Goal: Obtain resource: Obtain resource

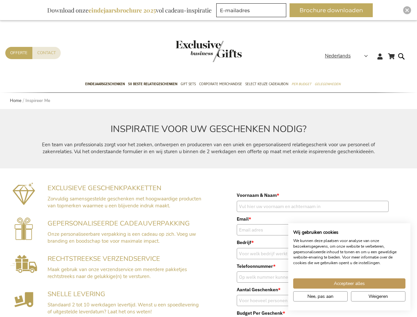
click at [208, 158] on div "INSPIRATIE VOOR UW GESCHENKEN NODIG? Een team van professionals zorgt voor het …" at bounding box center [208, 139] width 417 height 60
click at [348, 56] on span "Nederlands" at bounding box center [338, 56] width 26 height 8
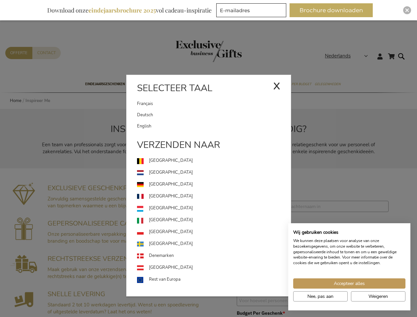
click at [334, 10] on button "Brochure downloaden" at bounding box center [330, 10] width 83 height 14
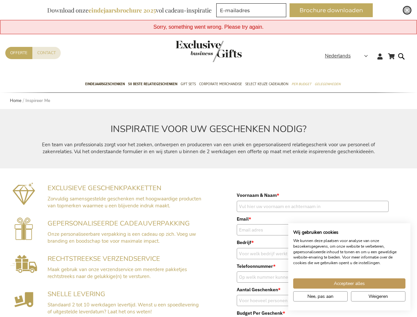
click at [407, 10] on img "Close" at bounding box center [407, 10] width 4 height 4
click at [349, 283] on span "Accepteer alles" at bounding box center [349, 283] width 31 height 7
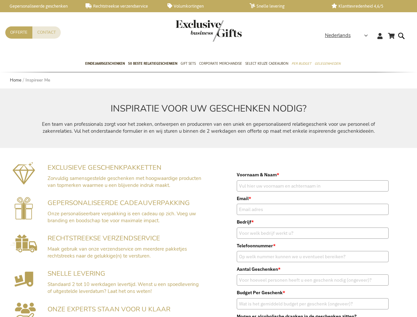
click at [320, 296] on label "Budget Per Geschenk *" at bounding box center [313, 292] width 152 height 7
click at [320, 298] on input "Budget Per Geschenk *" at bounding box center [313, 303] width 152 height 11
click at [378, 296] on label "Budget Per Geschenk *" at bounding box center [313, 292] width 152 height 7
click at [378, 298] on input "Budget Per Geschenk *" at bounding box center [313, 303] width 152 height 11
